Goal: Transaction & Acquisition: Purchase product/service

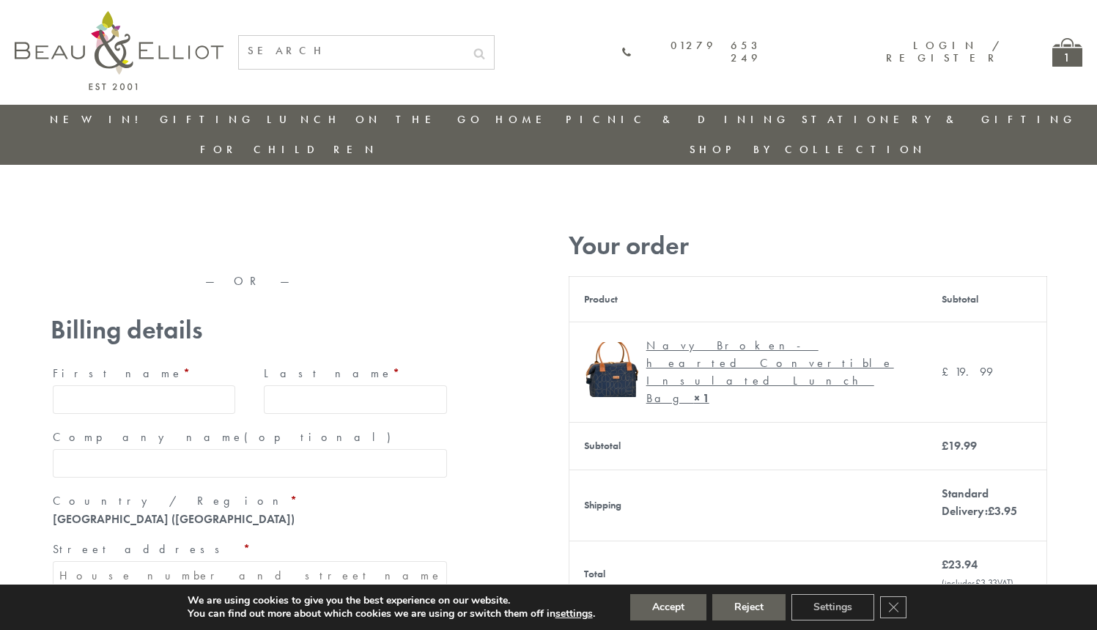
type input "[EMAIL_ADDRESS][DOMAIN_NAME]"
type input "[PERSON_NAME]"
type input "23, [GEOGRAPHIC_DATA], [GEOGRAPHIC_DATA]"
type input "[GEOGRAPHIC_DATA]"
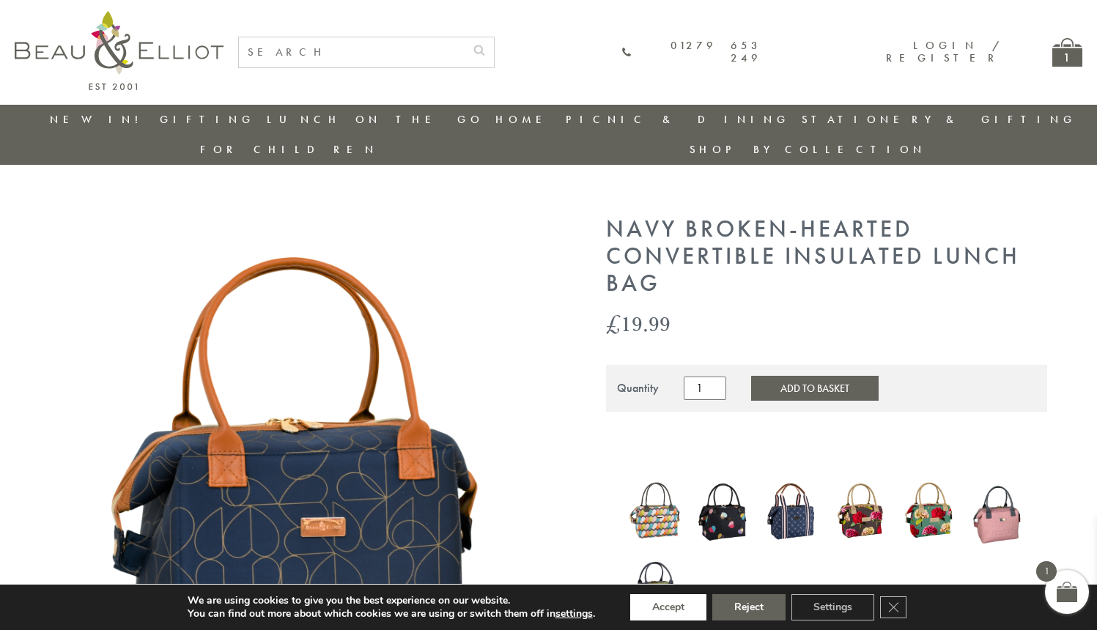
click at [669, 607] on button "Accept" at bounding box center [668, 607] width 76 height 26
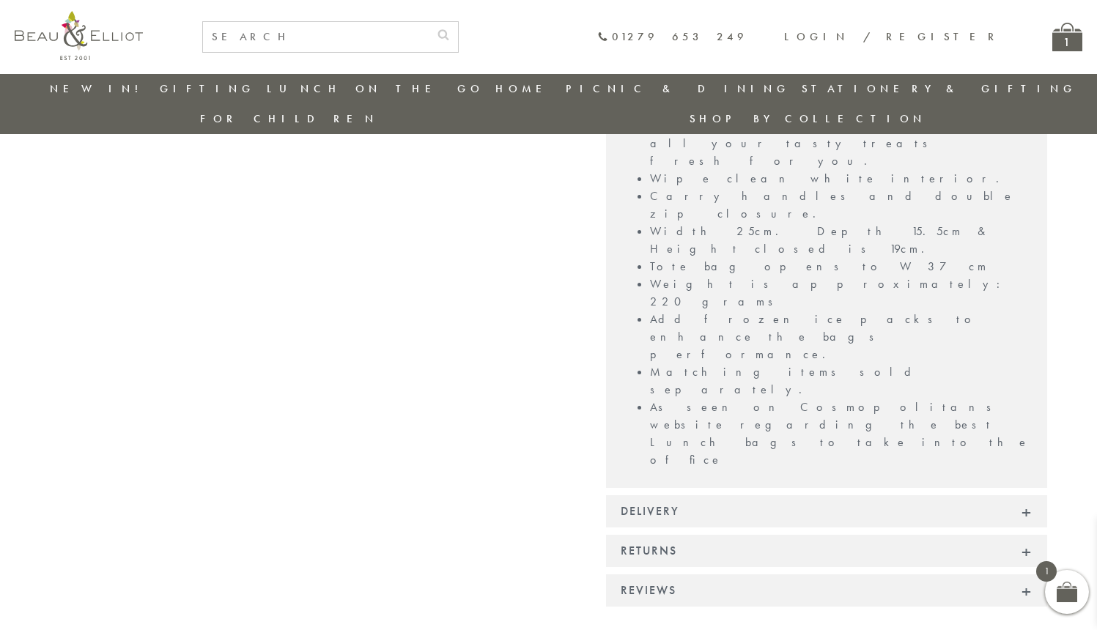
scroll to position [1182, 0]
